Goal: Obtain resource: Obtain resource

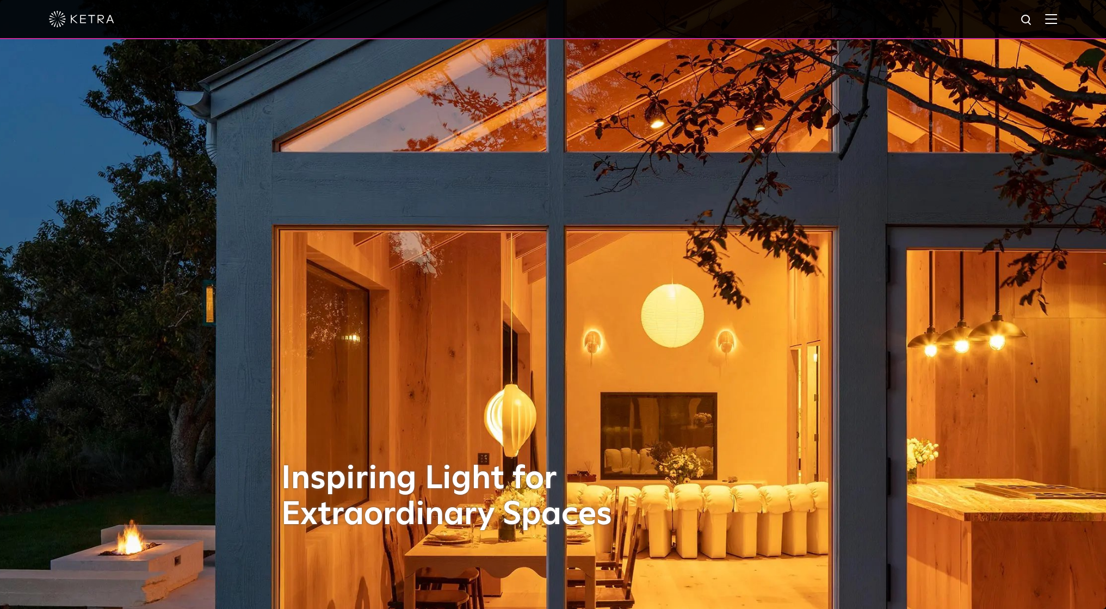
click at [1056, 22] on img at bounding box center [1051, 19] width 12 height 10
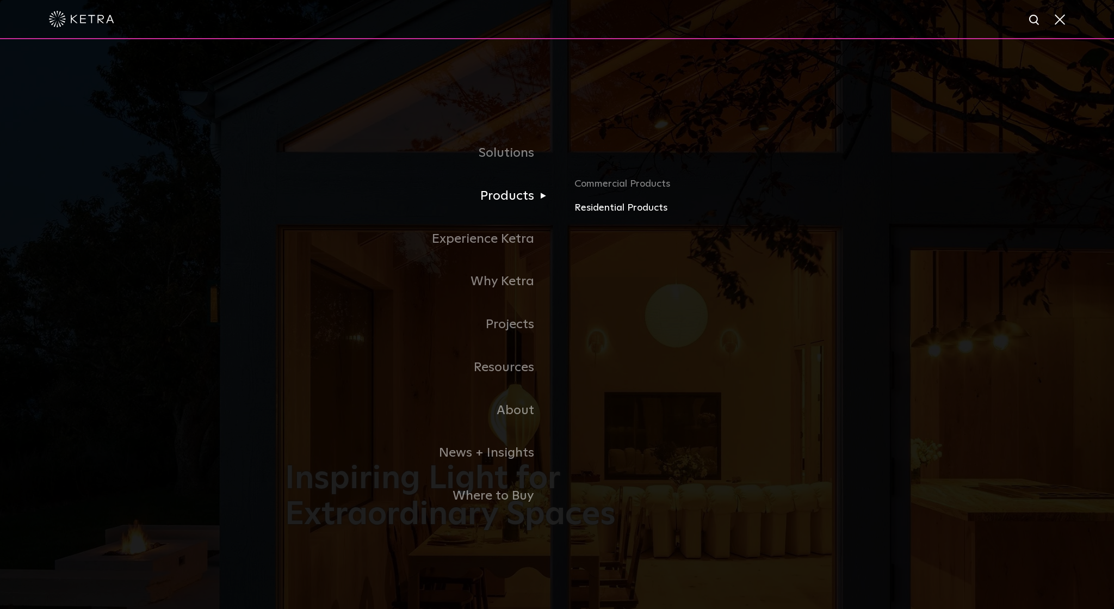
click at [589, 209] on link "Residential Products" at bounding box center [701, 208] width 255 height 16
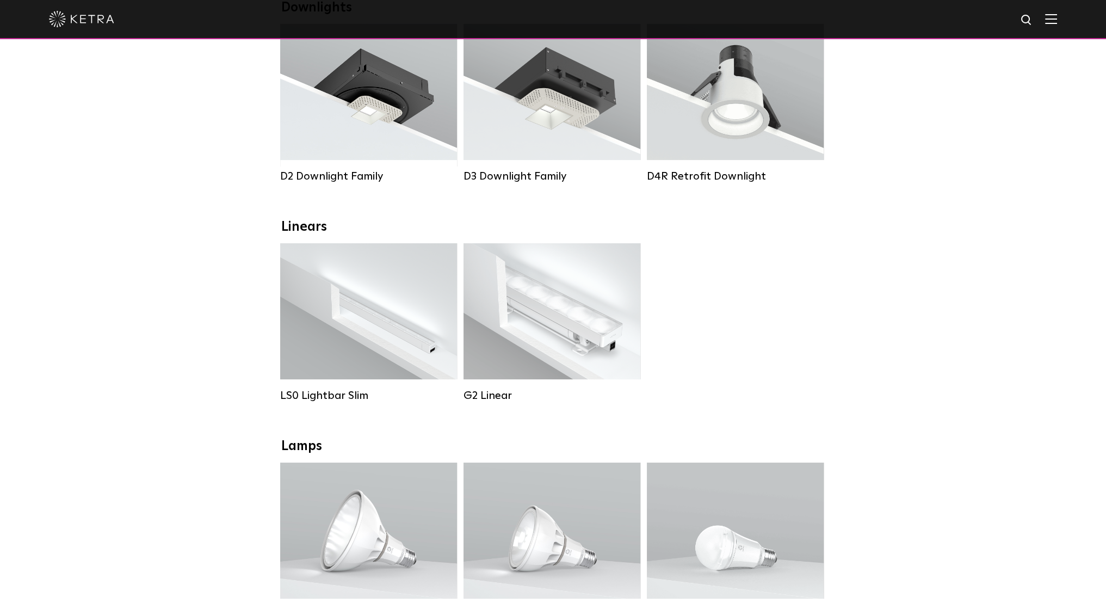
scroll to position [217, 0]
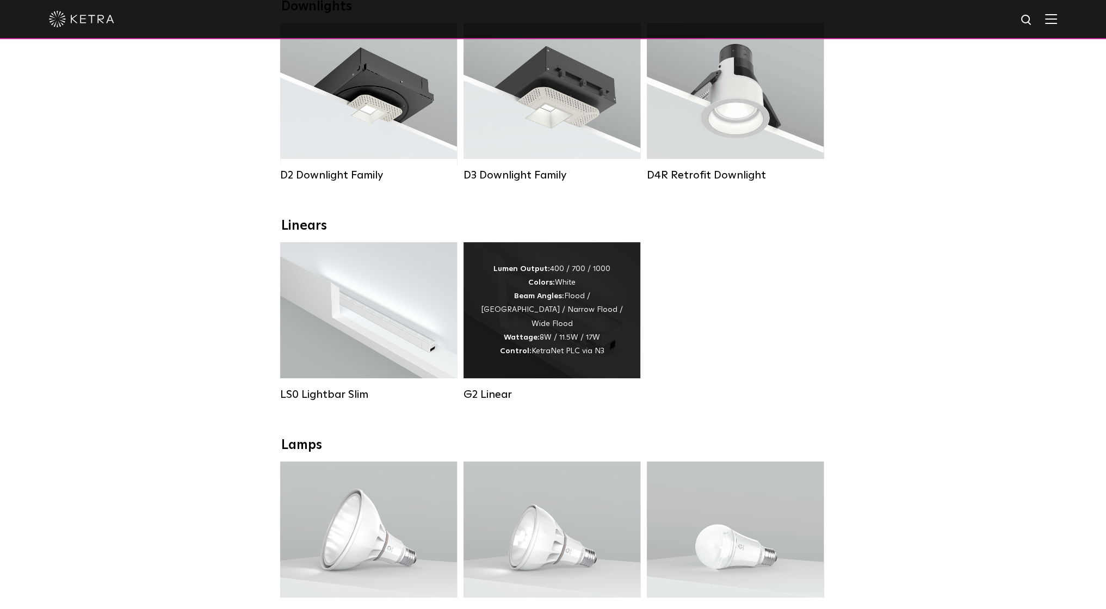
click at [557, 356] on div "Lumen Output: 400 / 700 / 1000 Colors: White Beam Angles: Flood / [GEOGRAPHIC_D…" at bounding box center [552, 310] width 144 height 96
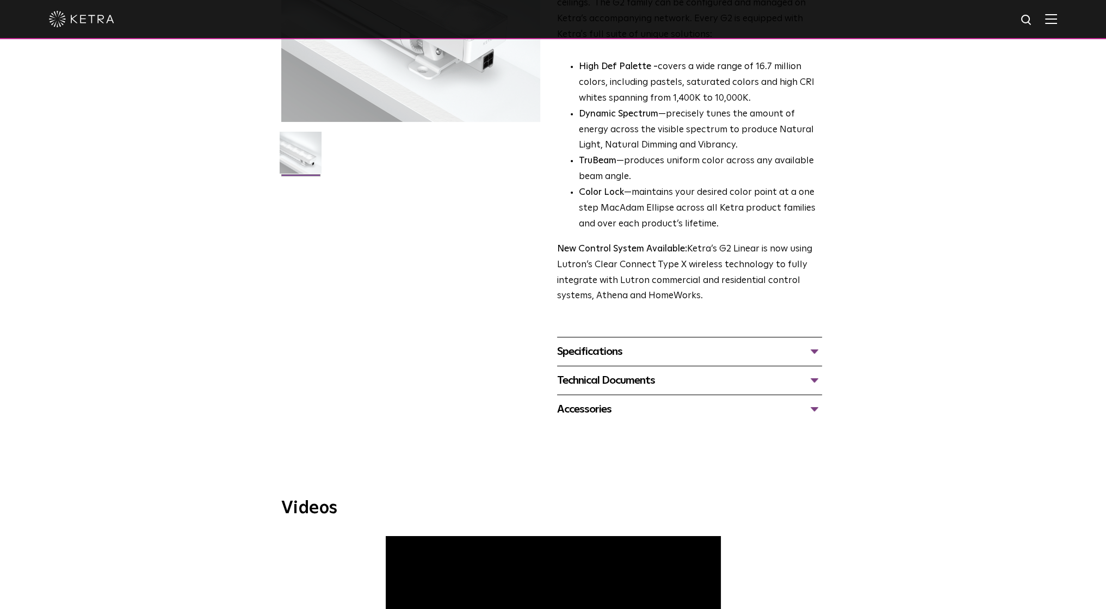
scroll to position [218, 0]
click at [813, 379] on div "Technical Documents" at bounding box center [689, 379] width 265 height 17
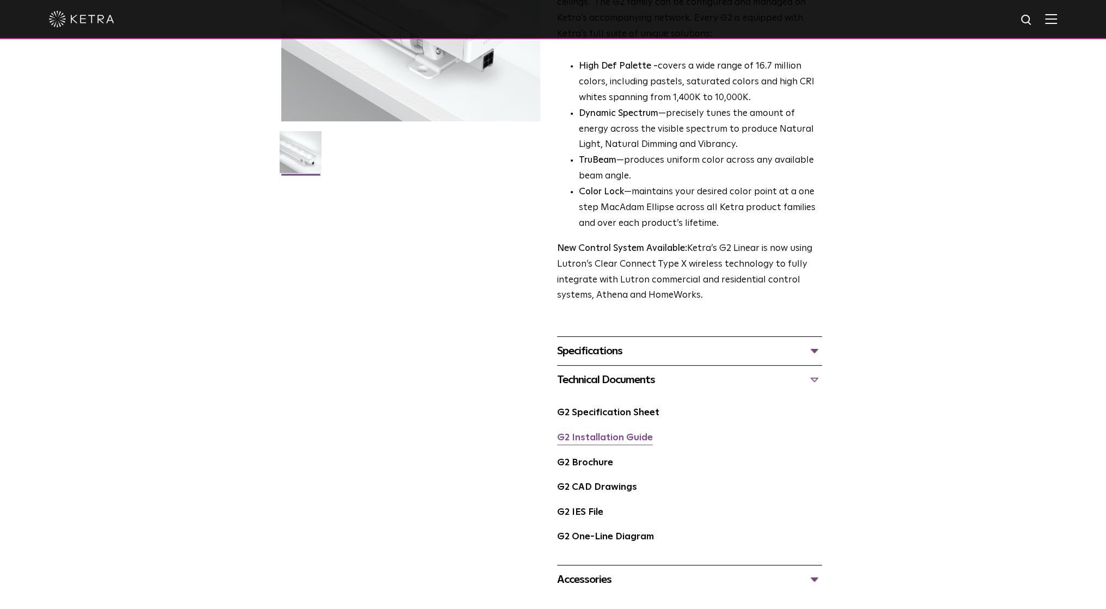
click at [614, 438] on link "G2 Installation Guide" at bounding box center [605, 437] width 96 height 9
